Goal: Find specific page/section: Find specific page/section

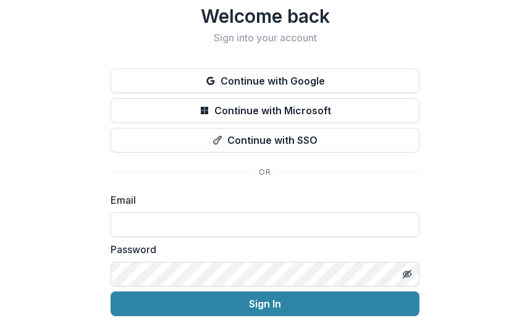
scroll to position [77, 0]
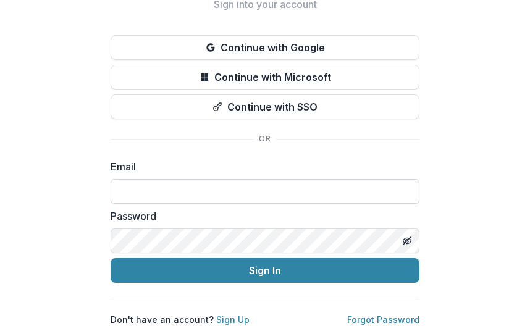
click at [193, 187] on input at bounding box center [265, 191] width 309 height 25
type input "**********"
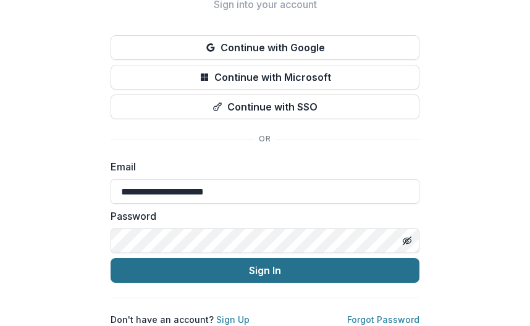
click at [234, 266] on button "Sign In" at bounding box center [265, 270] width 309 height 25
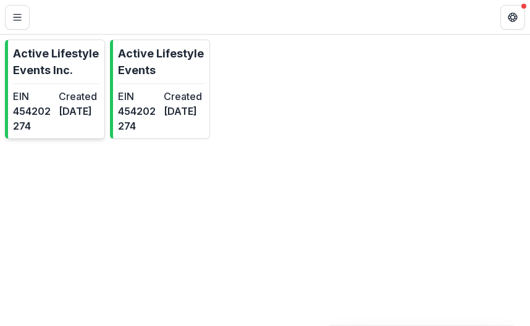
click at [78, 119] on dd "[DATE]" at bounding box center [79, 111] width 41 height 15
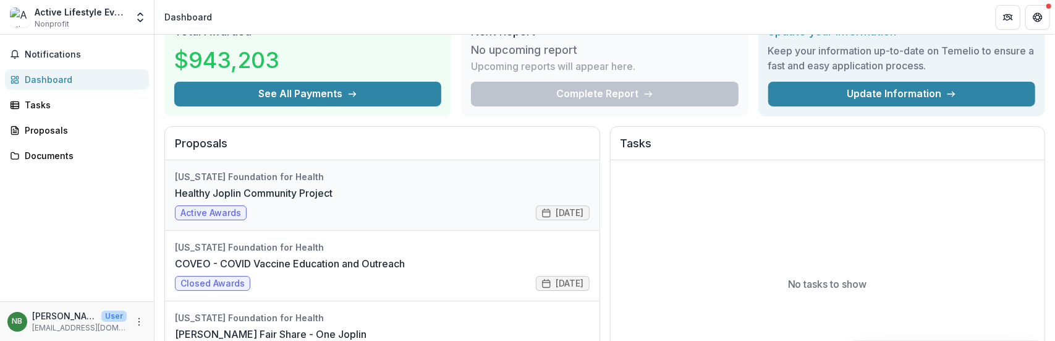
click at [211, 200] on link "Healthy Joplin Community Project" at bounding box center [254, 192] width 158 height 15
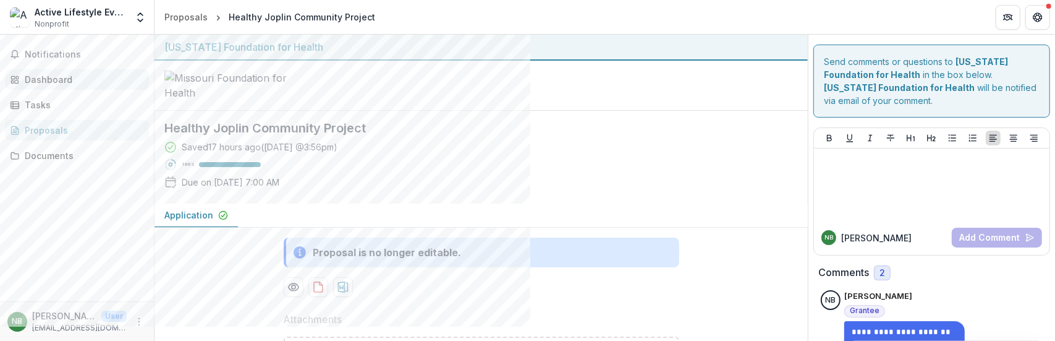
click at [35, 80] on div "Dashboard" at bounding box center [82, 79] width 114 height 13
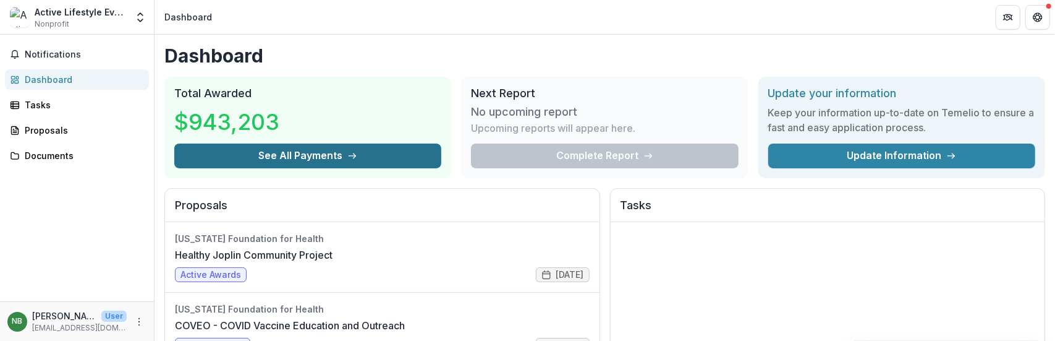
click at [381, 156] on button "See All Payments" at bounding box center [307, 155] width 267 height 25
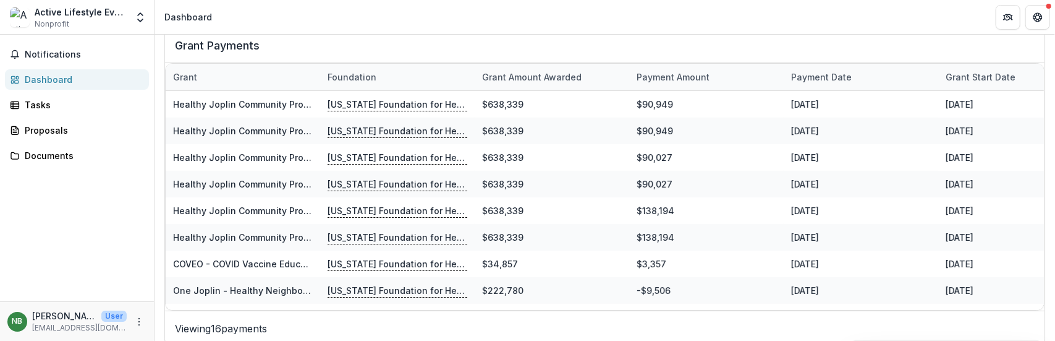
scroll to position [494, 0]
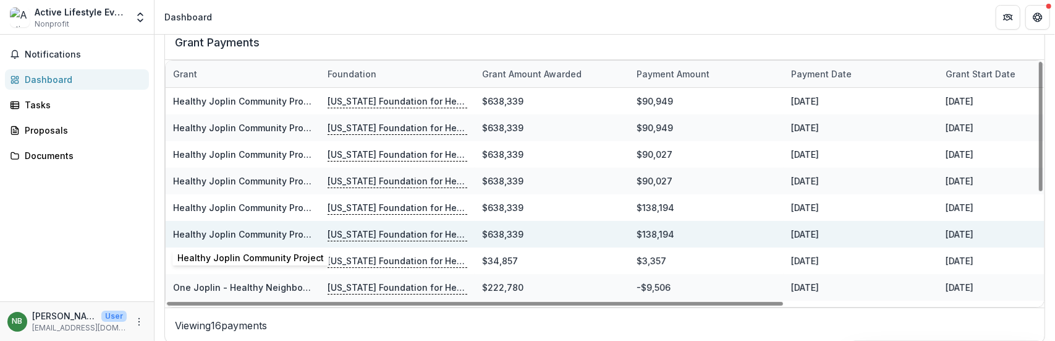
click at [263, 232] on link "Healthy Joplin Community Project" at bounding box center [246, 234] width 146 height 11
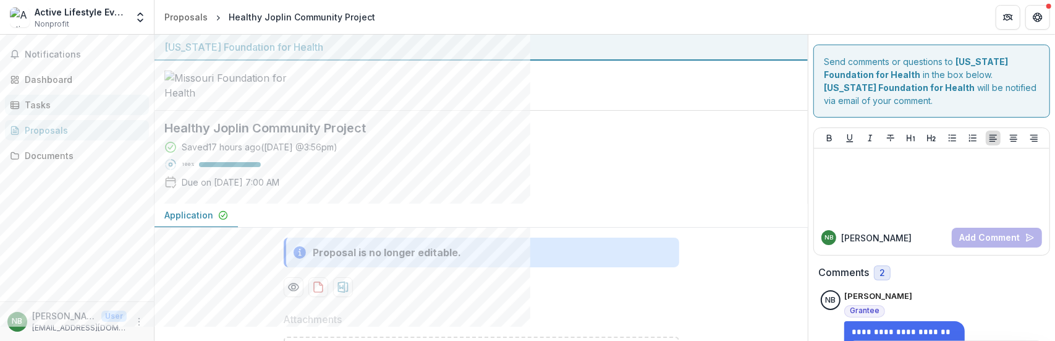
click at [59, 109] on div "Tasks" at bounding box center [82, 104] width 114 height 13
